Goal: Transaction & Acquisition: Purchase product/service

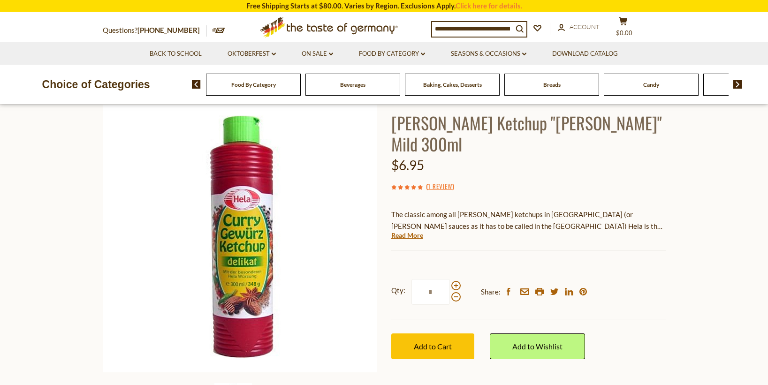
scroll to position [47, 0]
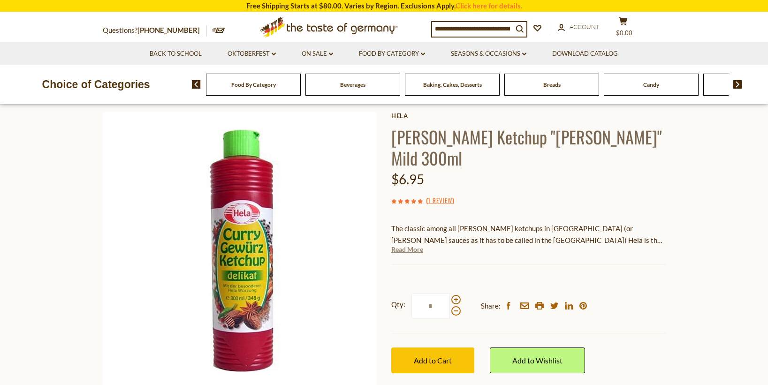
click at [410, 245] on link "Read More" at bounding box center [407, 249] width 32 height 9
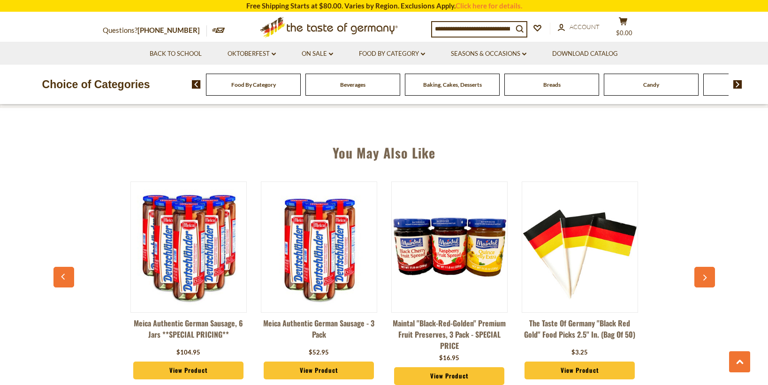
scroll to position [657, 0]
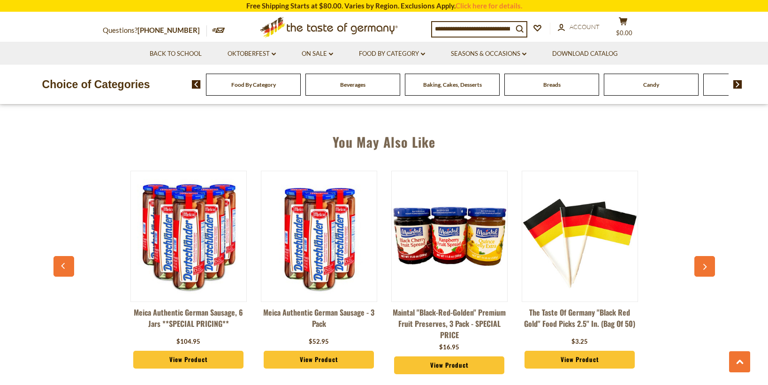
click at [706, 256] on button "button" at bounding box center [705, 266] width 21 height 21
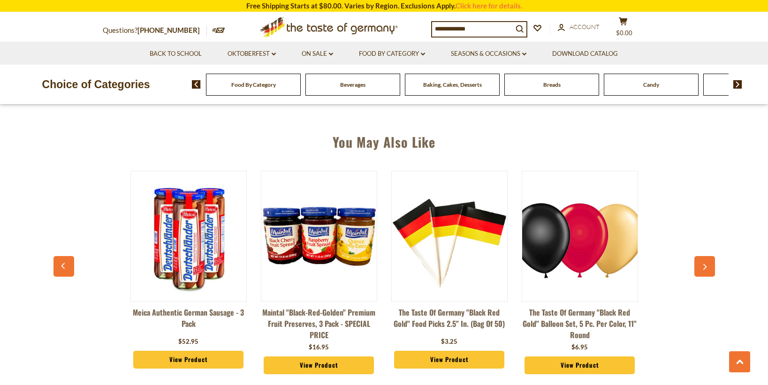
click at [706, 256] on button "button" at bounding box center [705, 266] width 21 height 21
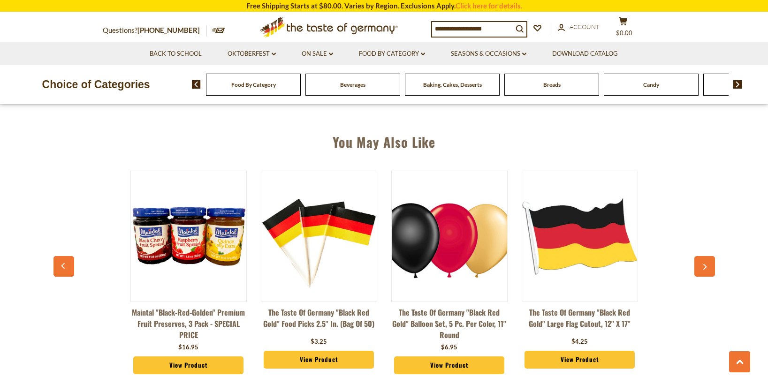
click at [706, 256] on button "button" at bounding box center [705, 266] width 21 height 21
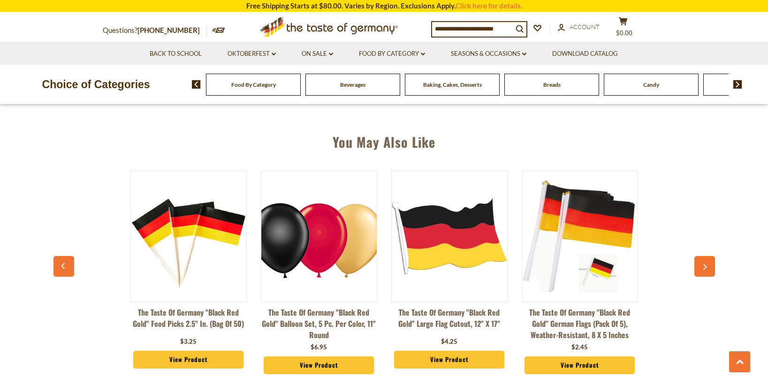
click at [706, 256] on button "button" at bounding box center [705, 266] width 21 height 21
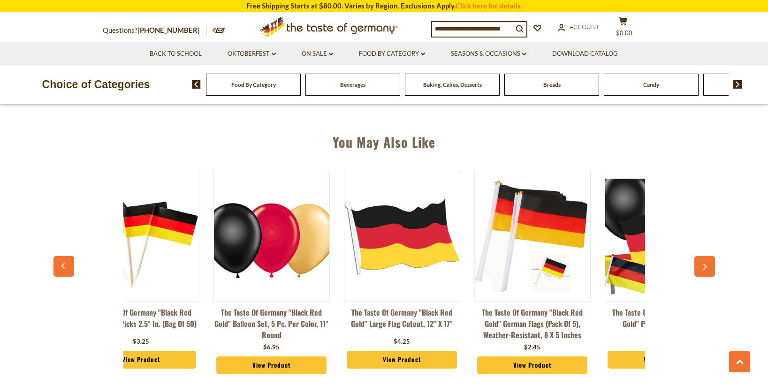
click at [706, 256] on button "button" at bounding box center [705, 266] width 21 height 21
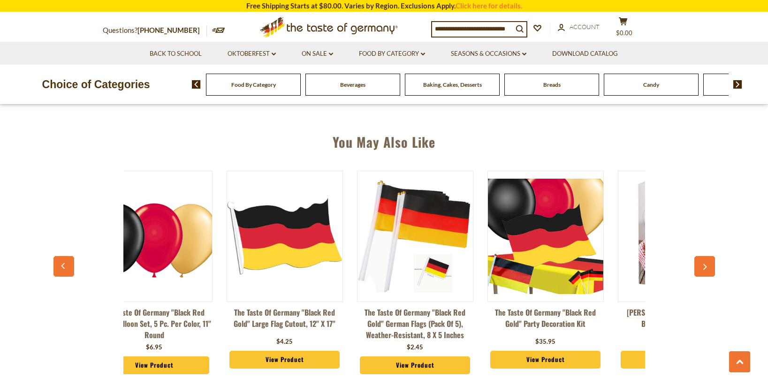
click at [706, 256] on button "button" at bounding box center [705, 266] width 21 height 21
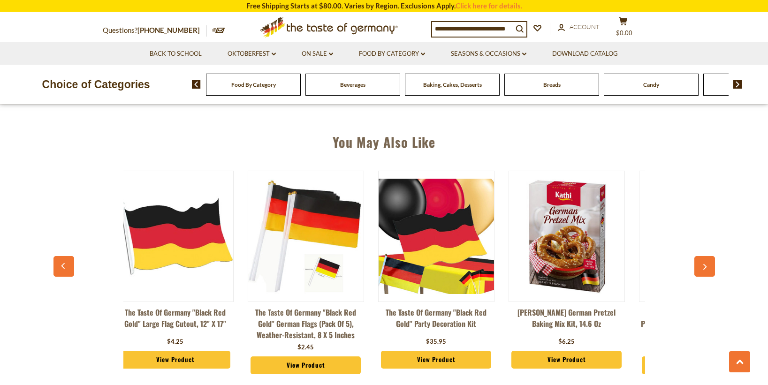
click at [706, 256] on button "button" at bounding box center [705, 266] width 21 height 21
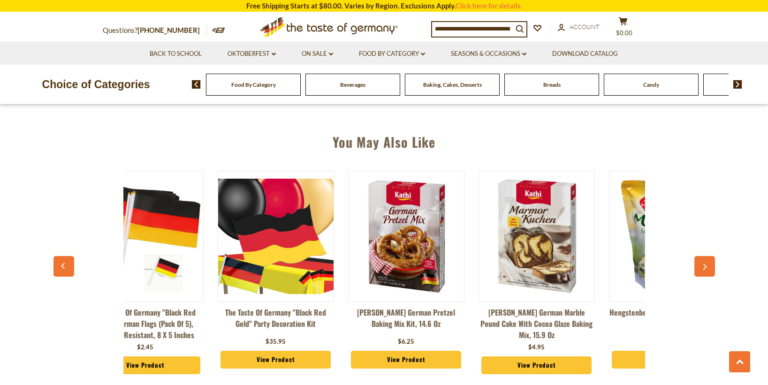
click at [706, 256] on button "button" at bounding box center [705, 266] width 21 height 21
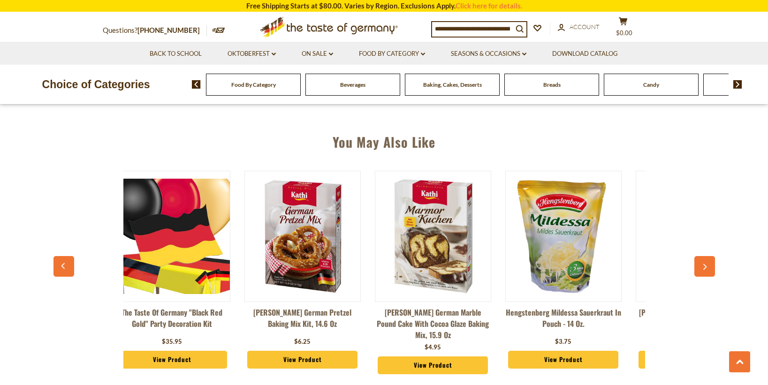
click at [706, 256] on button "button" at bounding box center [705, 266] width 21 height 21
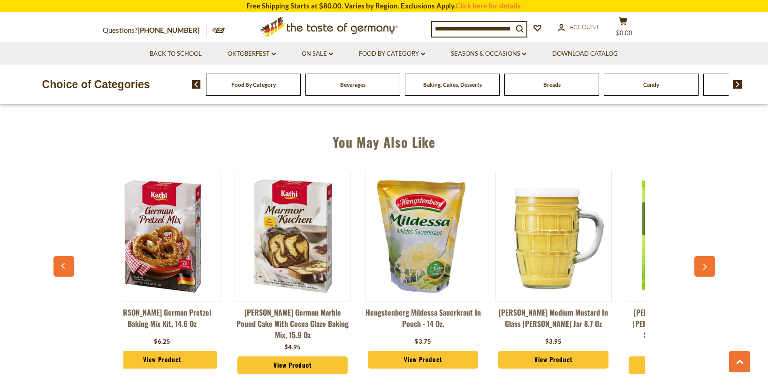
scroll to position [0, 1076]
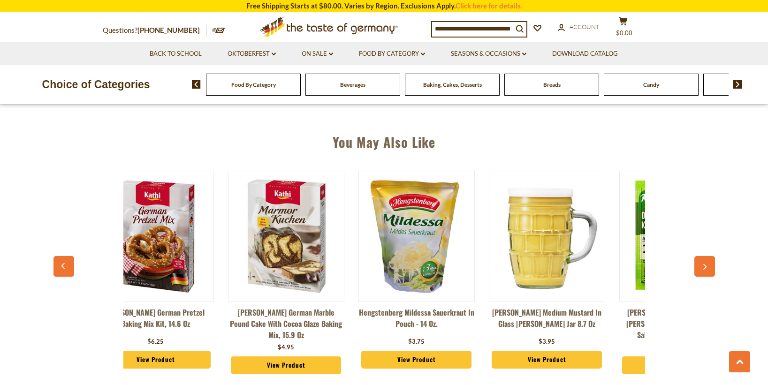
click at [704, 264] on icon "button" at bounding box center [705, 267] width 6 height 7
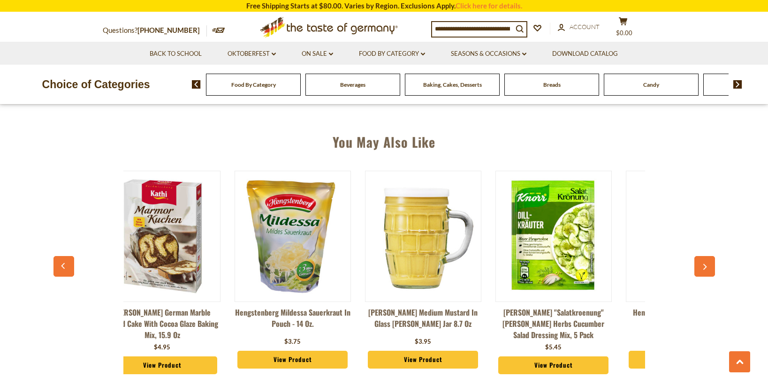
scroll to position [0, 1207]
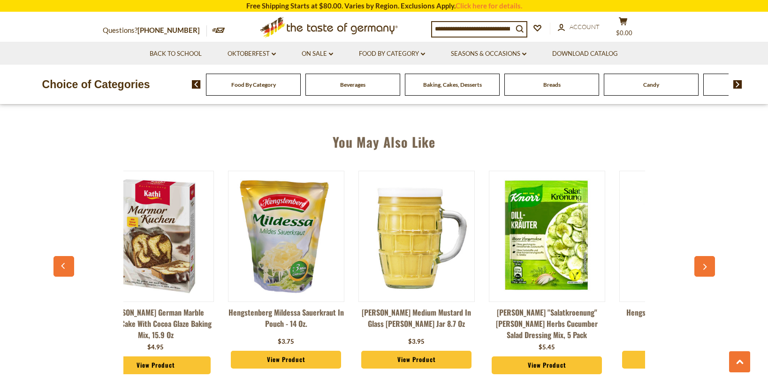
click at [709, 256] on button "button" at bounding box center [705, 266] width 21 height 21
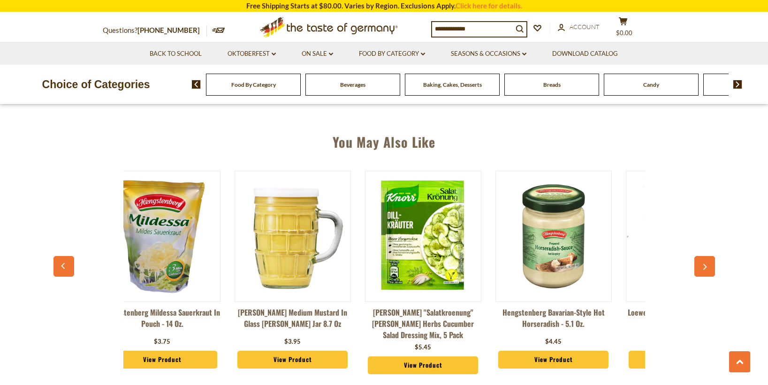
scroll to position [0, 1337]
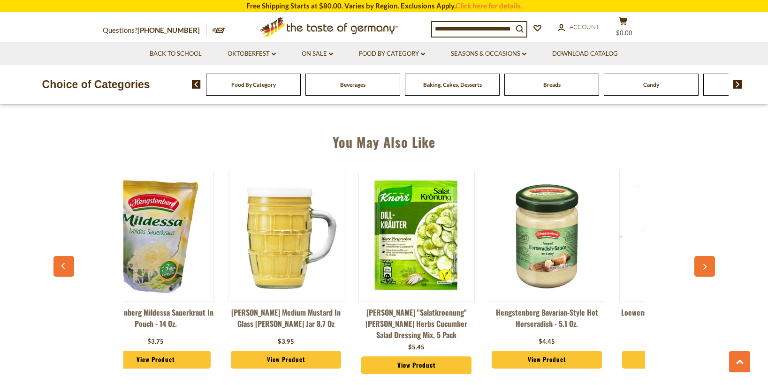
click at [711, 256] on button "button" at bounding box center [705, 266] width 21 height 21
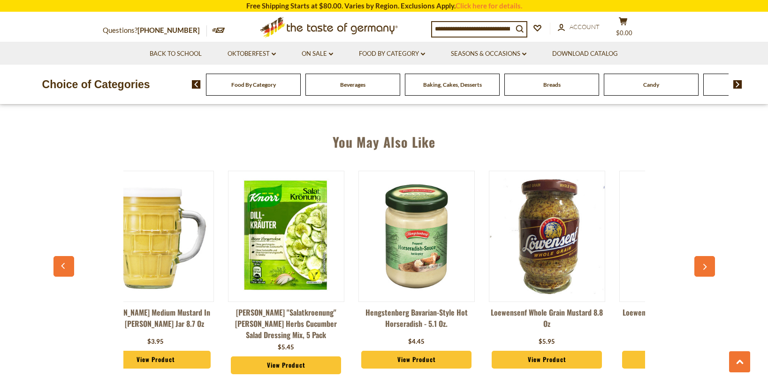
click at [711, 256] on button "button" at bounding box center [705, 266] width 21 height 21
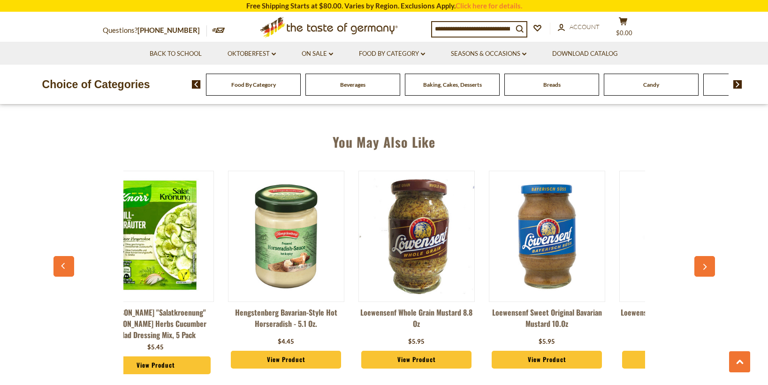
click at [711, 256] on button "button" at bounding box center [705, 266] width 21 height 21
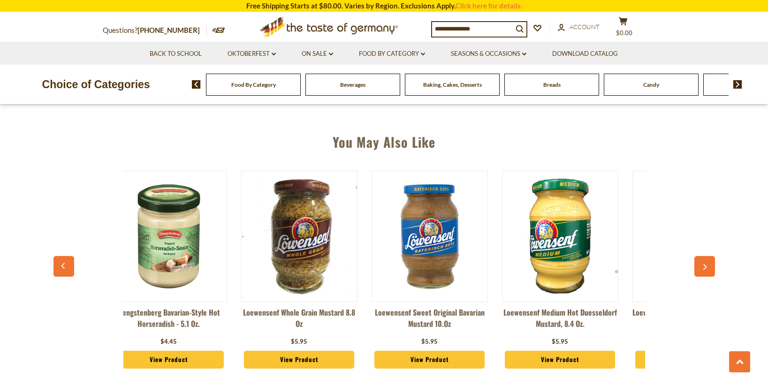
scroll to position [0, 1729]
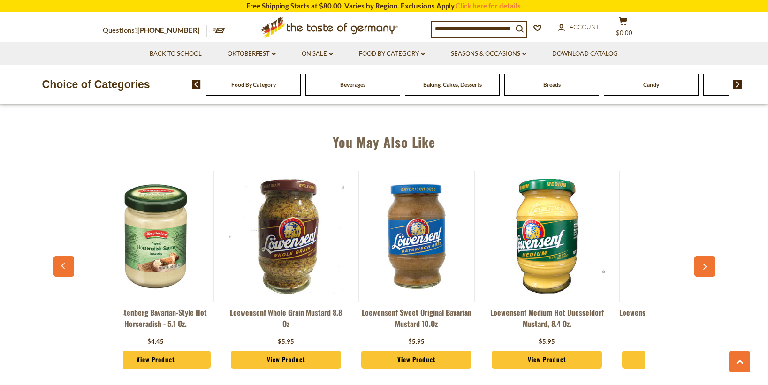
click at [709, 256] on button "button" at bounding box center [705, 266] width 21 height 21
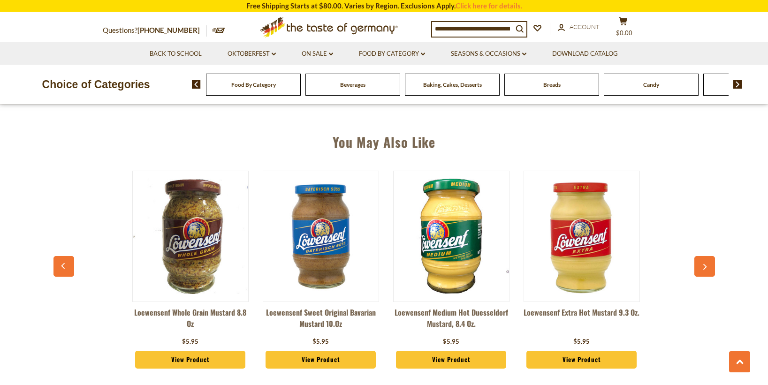
scroll to position [0, 1826]
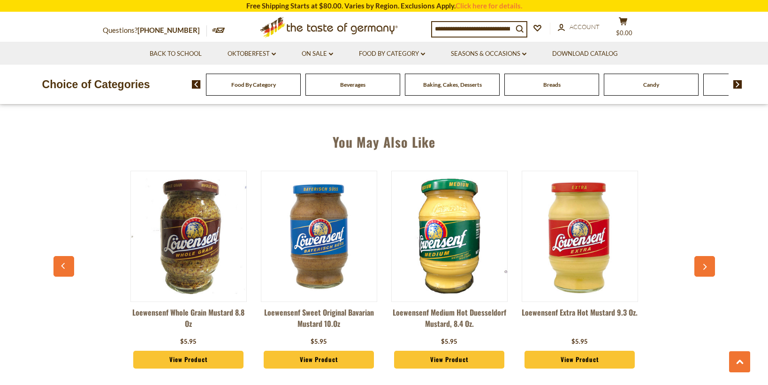
click at [709, 256] on button "button" at bounding box center [705, 266] width 21 height 21
click at [58, 256] on button "button" at bounding box center [63, 266] width 21 height 21
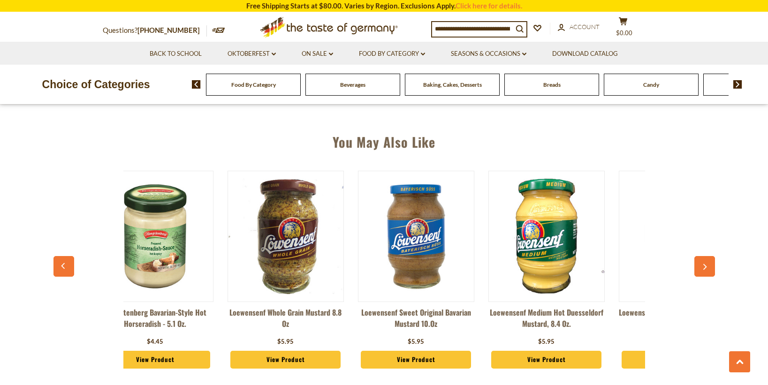
click at [58, 256] on button "button" at bounding box center [63, 266] width 21 height 21
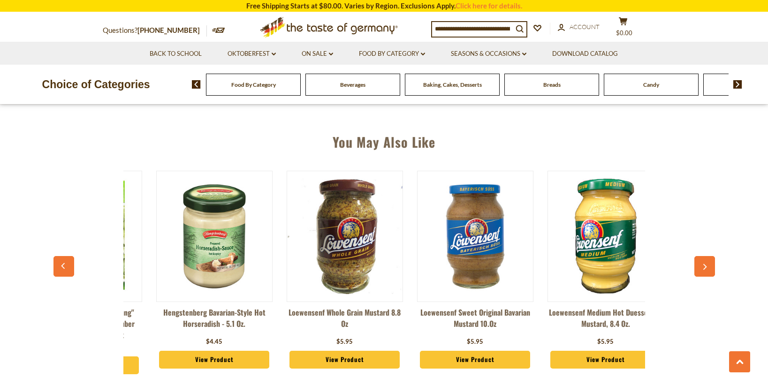
click at [58, 256] on button "button" at bounding box center [63, 266] width 21 height 21
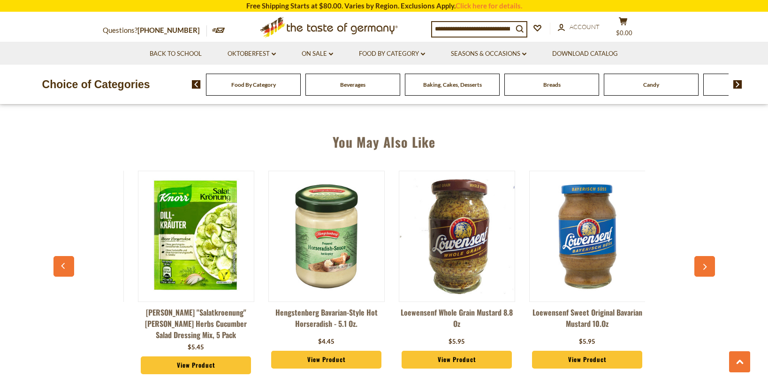
click at [58, 256] on button "button" at bounding box center [63, 266] width 21 height 21
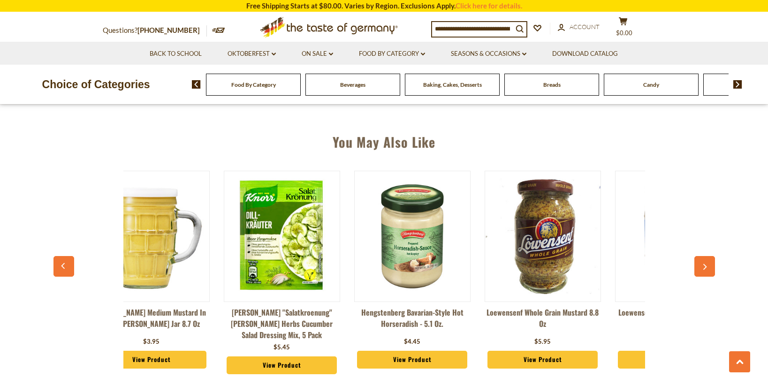
click at [58, 256] on button "button" at bounding box center [63, 266] width 21 height 21
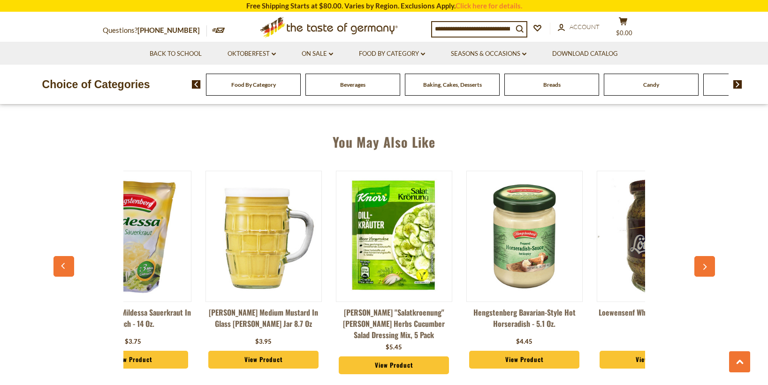
click at [58, 256] on button "button" at bounding box center [63, 266] width 21 height 21
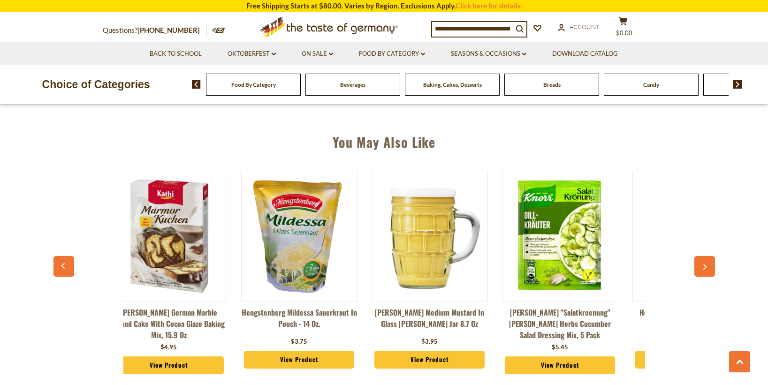
click at [58, 256] on button "button" at bounding box center [63, 266] width 21 height 21
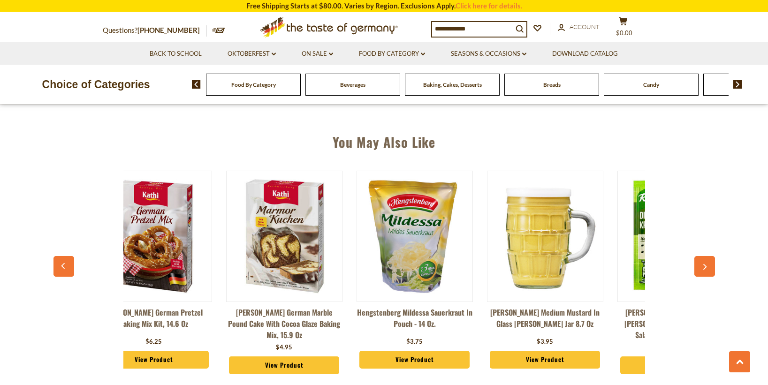
click at [58, 256] on button "button" at bounding box center [63, 266] width 21 height 21
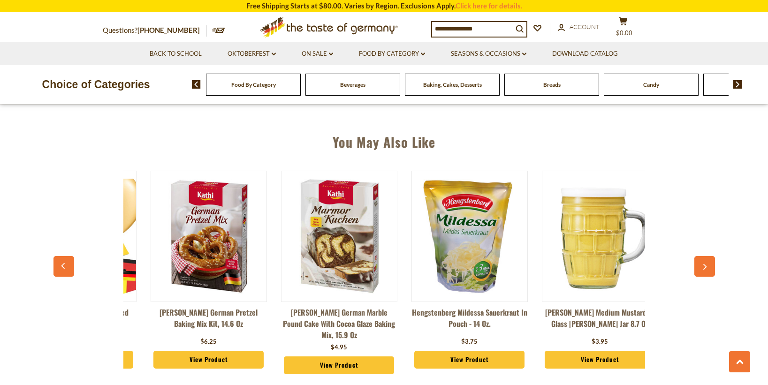
click at [58, 256] on button "button" at bounding box center [63, 266] width 21 height 21
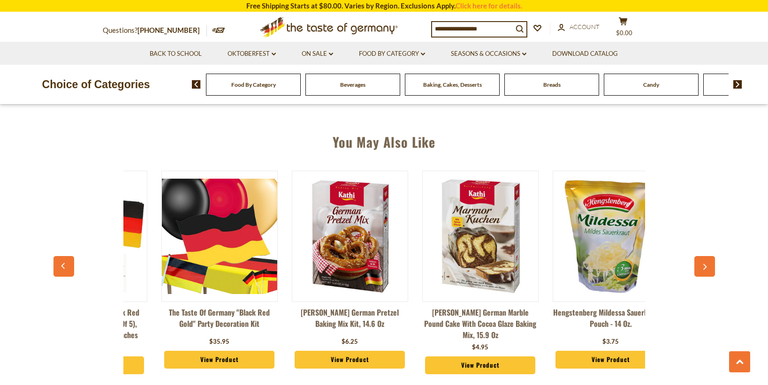
click at [58, 256] on button "button" at bounding box center [63, 266] width 21 height 21
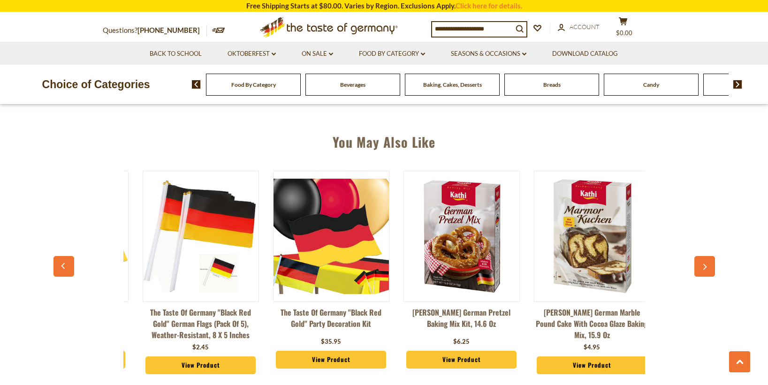
click at [58, 256] on button "button" at bounding box center [63, 266] width 21 height 21
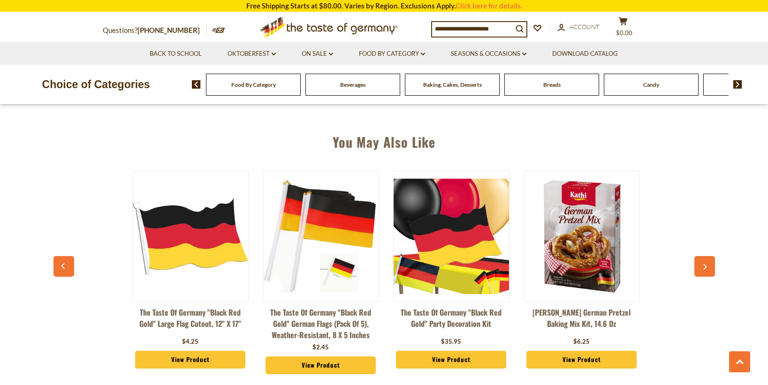
click at [58, 256] on button "button" at bounding box center [63, 266] width 21 height 21
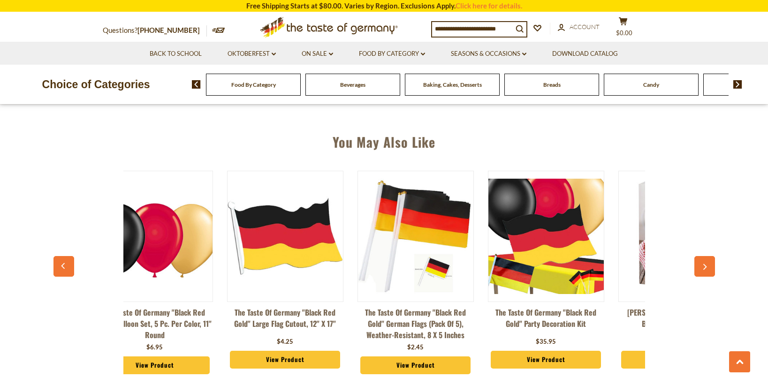
click at [58, 256] on button "button" at bounding box center [63, 266] width 21 height 21
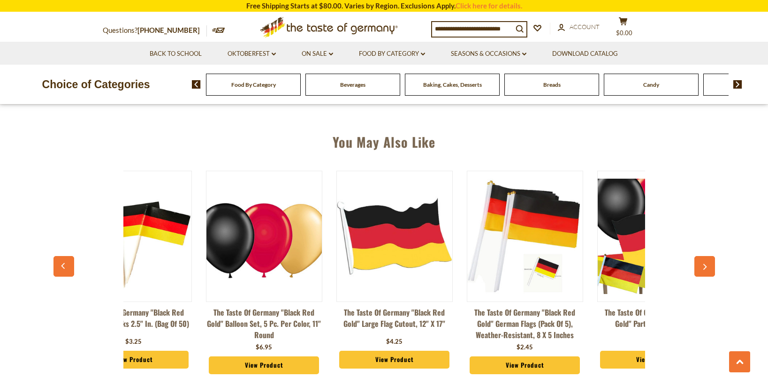
click at [58, 256] on button "button" at bounding box center [63, 266] width 21 height 21
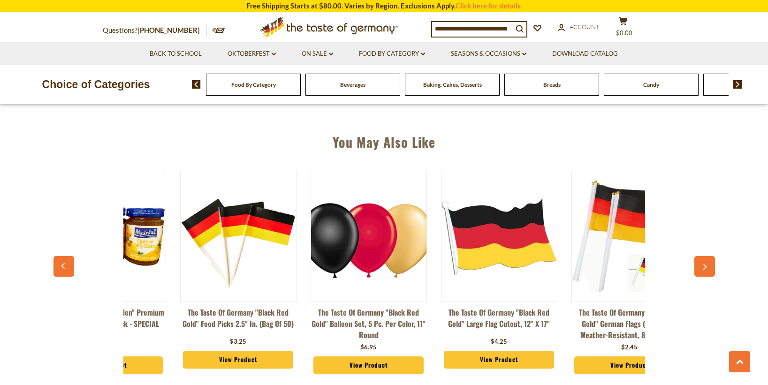
click at [58, 256] on button "button" at bounding box center [63, 266] width 21 height 21
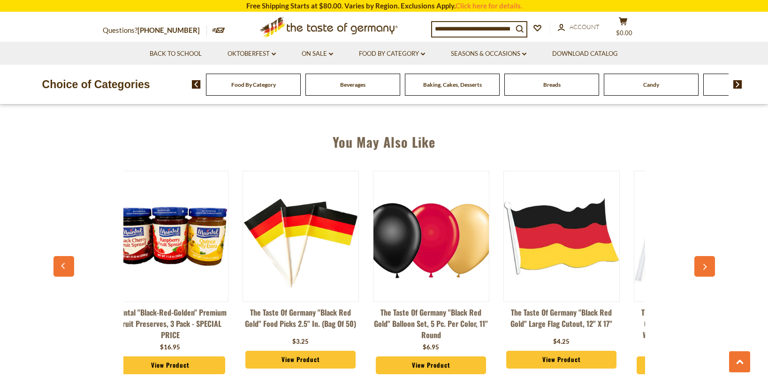
click at [58, 256] on button "button" at bounding box center [63, 266] width 21 height 21
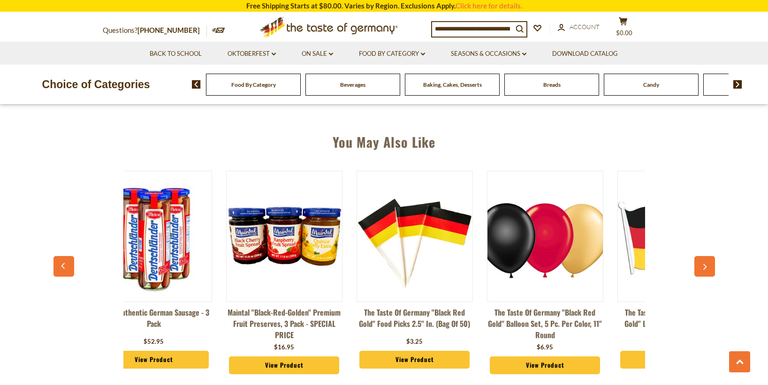
click at [58, 256] on button "button" at bounding box center [63, 266] width 21 height 21
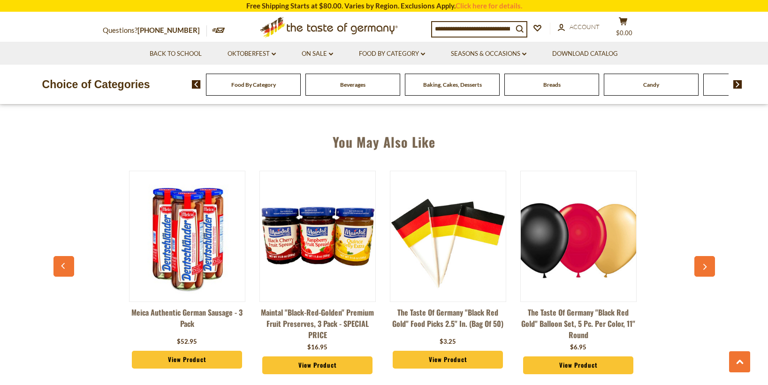
scroll to position [0, 53]
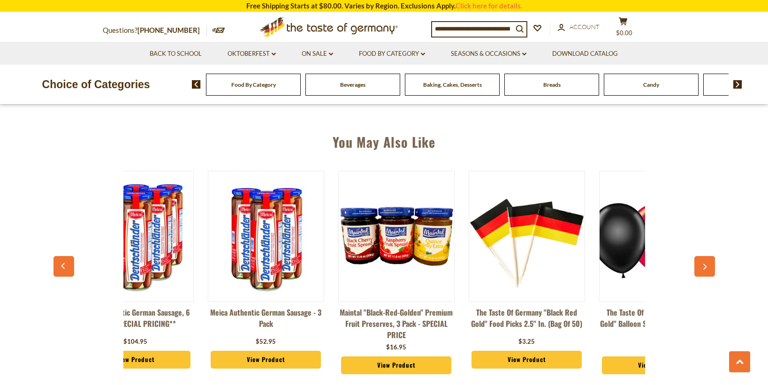
click at [58, 256] on button "button" at bounding box center [63, 266] width 21 height 21
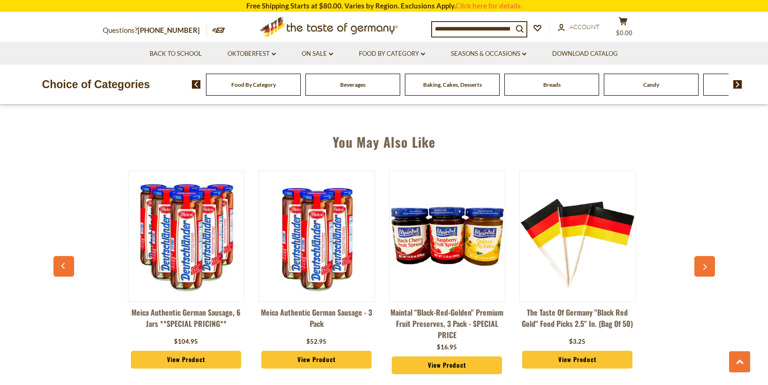
click at [58, 256] on button "button" at bounding box center [63, 266] width 21 height 21
